Goal: Transaction & Acquisition: Purchase product/service

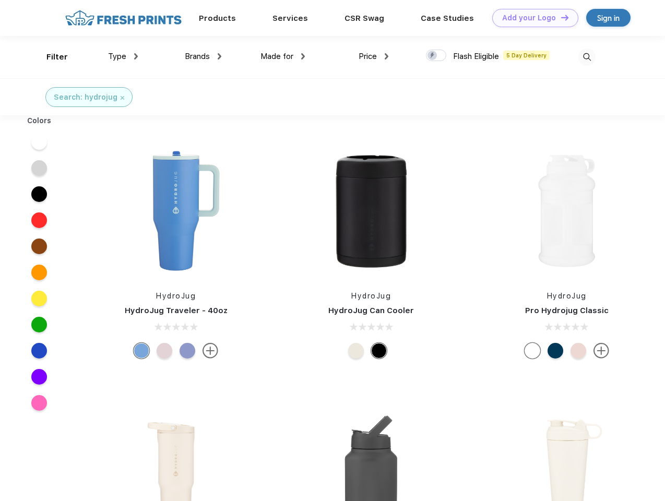
click at [532, 18] on link "Add your Logo Design Tool" at bounding box center [535, 18] width 86 height 18
click at [0, 0] on div "Design Tool" at bounding box center [0, 0] width 0 height 0
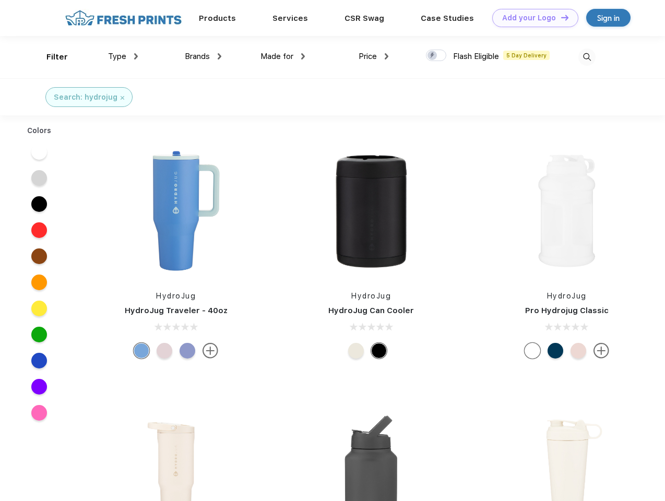
click at [560, 17] on link "Add your Logo Design Tool" at bounding box center [535, 18] width 86 height 18
click at [50, 57] on div "Filter" at bounding box center [56, 57] width 21 height 12
click at [123, 56] on span "Type" at bounding box center [117, 56] width 18 height 9
click at [203, 56] on span "Brands" at bounding box center [197, 56] width 25 height 9
click at [283, 56] on span "Made for" at bounding box center [277, 56] width 33 height 9
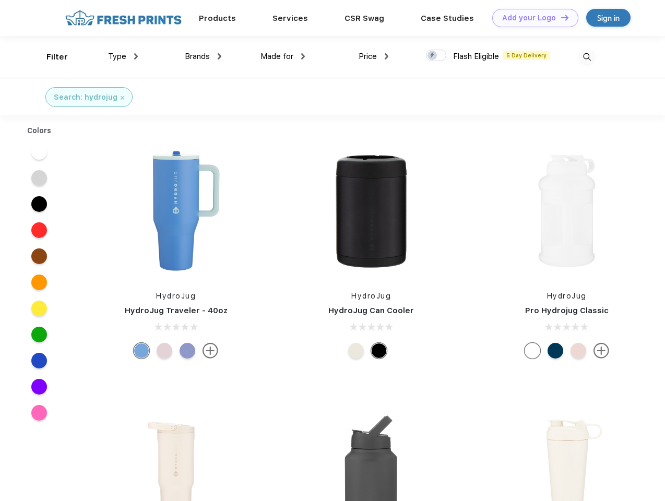
click at [374, 56] on span "Price" at bounding box center [368, 56] width 18 height 9
click at [437, 56] on div at bounding box center [436, 55] width 20 height 11
click at [433, 56] on input "checkbox" at bounding box center [429, 52] width 7 height 7
click at [587, 57] on img at bounding box center [587, 57] width 17 height 17
